Goal: Task Accomplishment & Management: Manage account settings

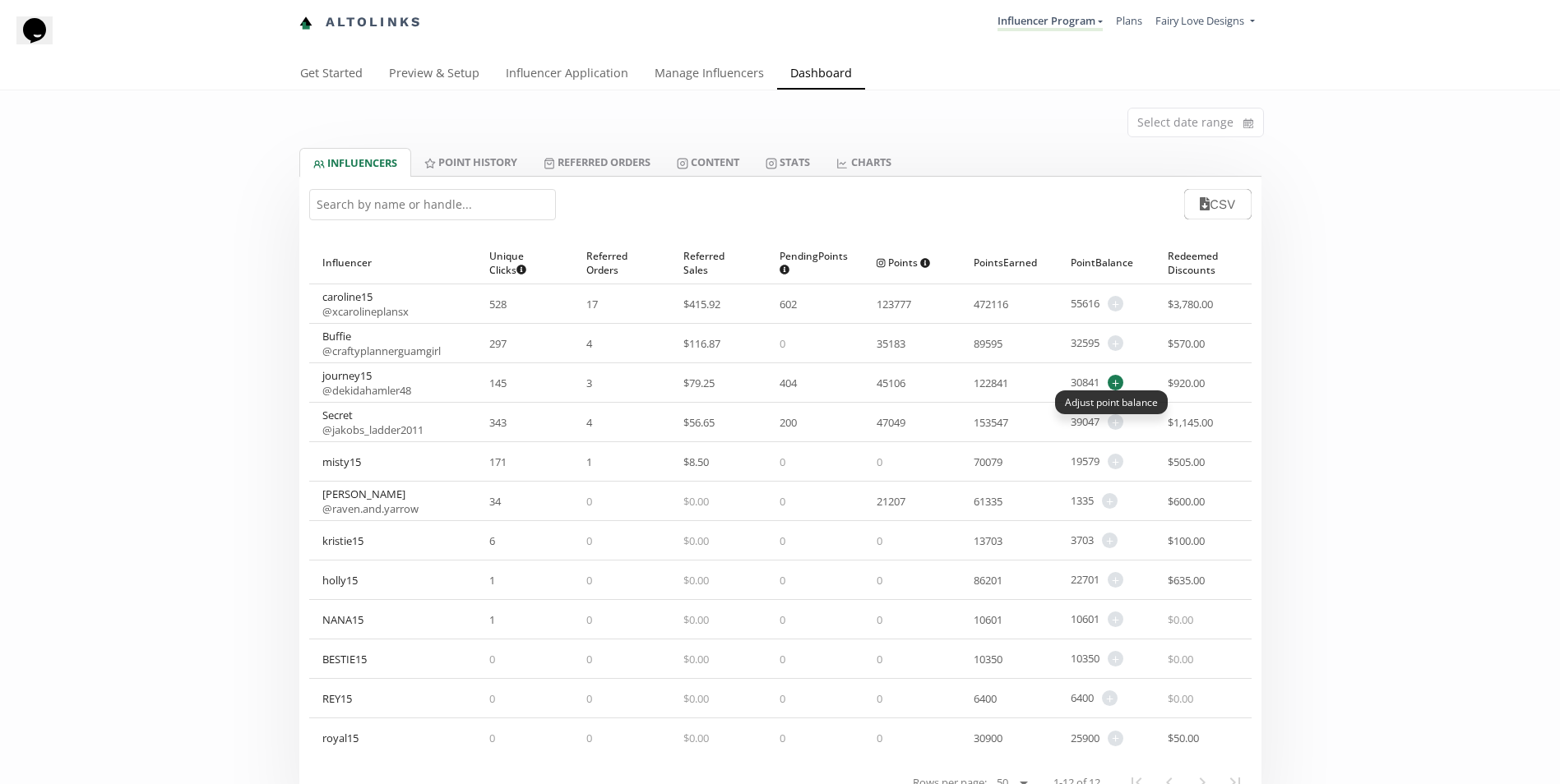
click at [1118, 378] on span "+" at bounding box center [1116, 383] width 16 height 16
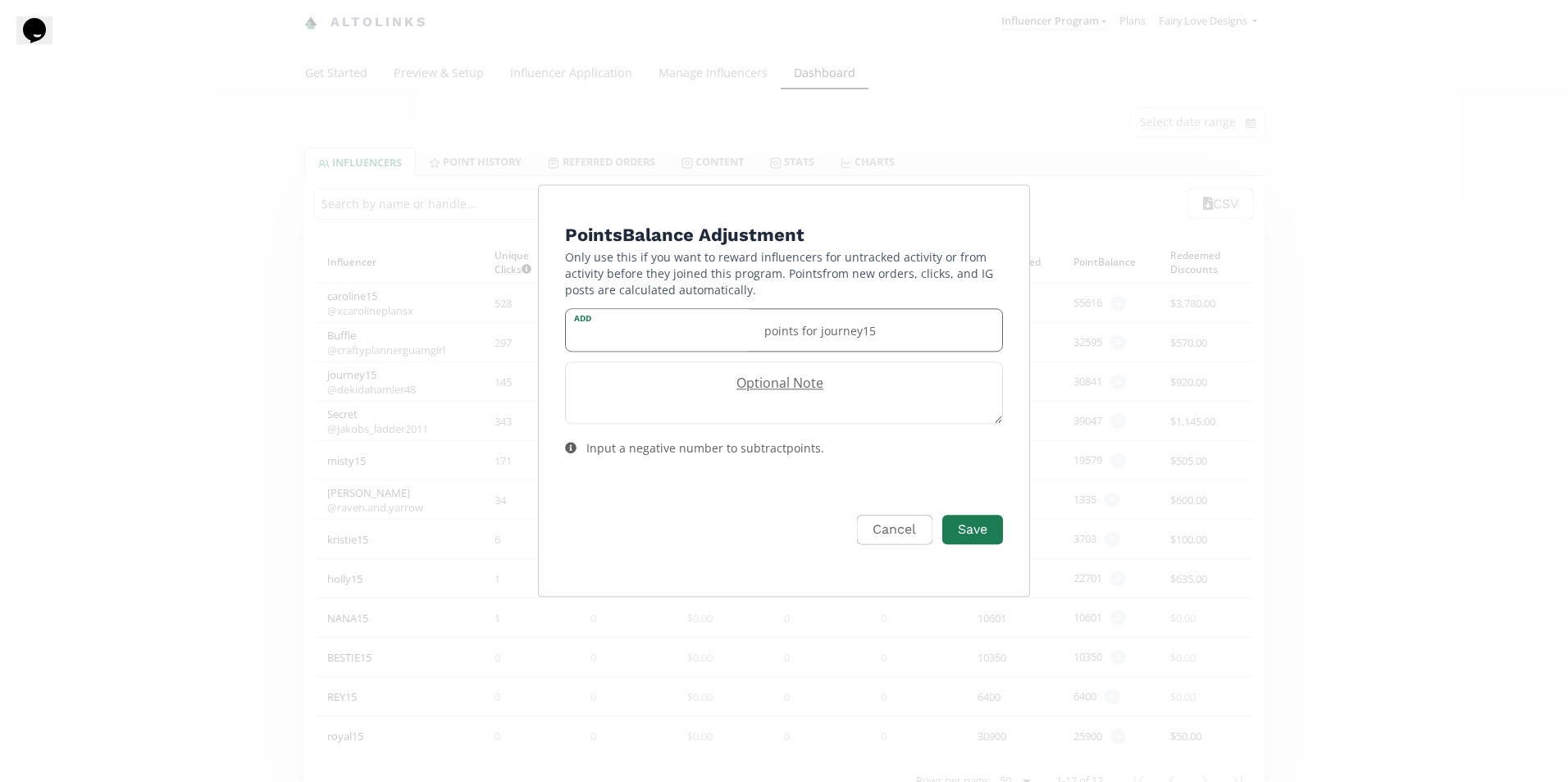
click at [670, 314] on div "Add points for journey15" at bounding box center [784, 329] width 438 height 43
type input "700"
click at [975, 524] on button "Save" at bounding box center [973, 530] width 66 height 35
